Goal: Information Seeking & Learning: Learn about a topic

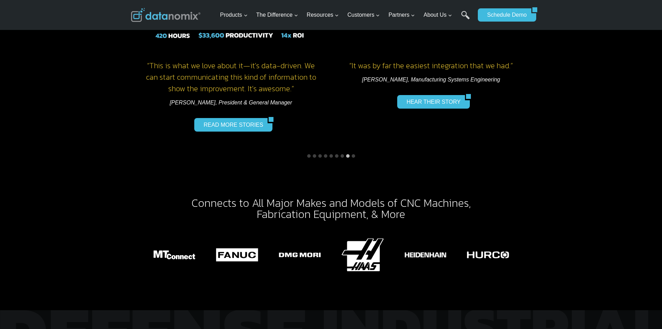
scroll to position [1043, 0]
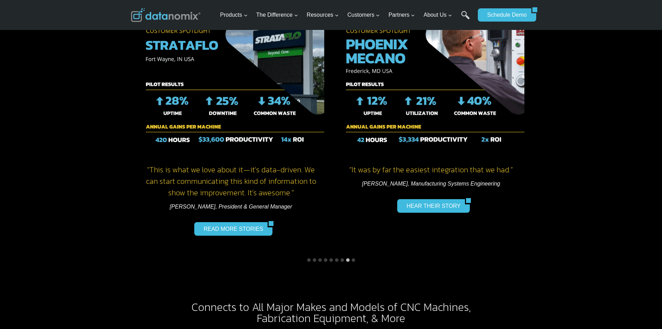
click at [40, 27] on div "Products Expand Data-Powered Production TM Production Monitoring G-Code Cloud +…" at bounding box center [331, 15] width 662 height 30
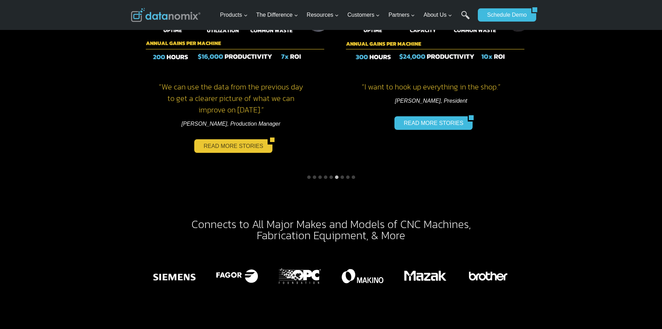
scroll to position [1078, 0]
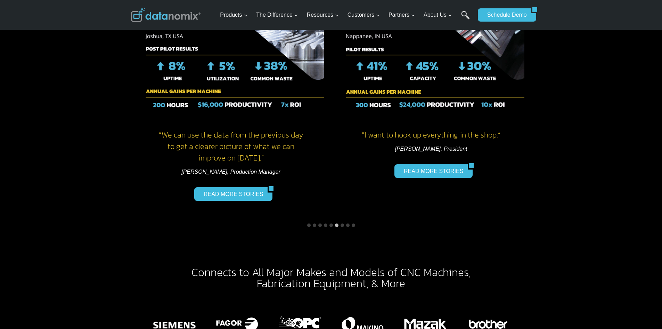
click at [384, 50] on img "7 of 9" at bounding box center [431, 47] width 186 height 139
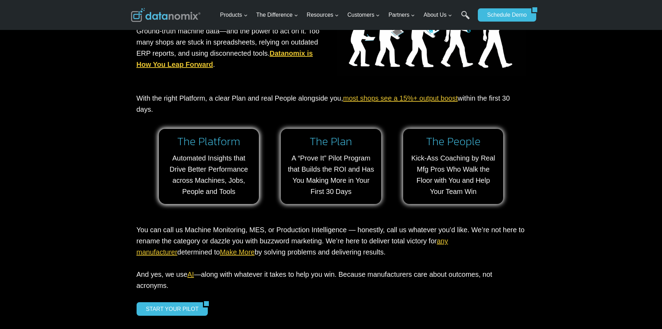
scroll to position [730, 0]
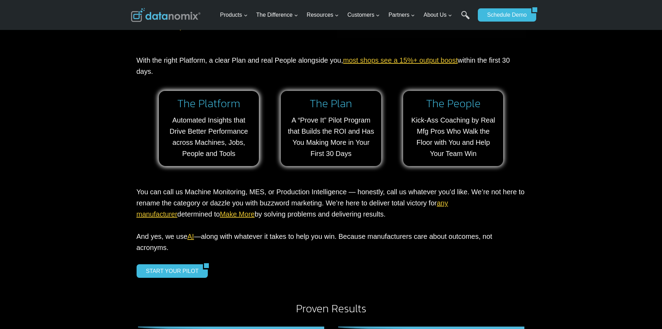
click at [449, 200] on link "any manufacturer" at bounding box center [293, 208] width 312 height 19
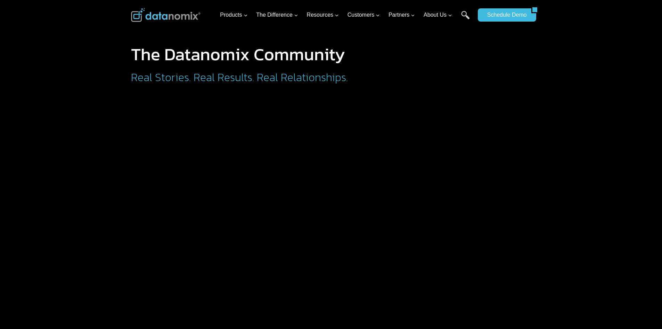
click at [376, 54] on h1 "The Datanomix Community" at bounding box center [268, 54] width 275 height 17
